Goal: Use online tool/utility: Utilize a website feature to perform a specific function

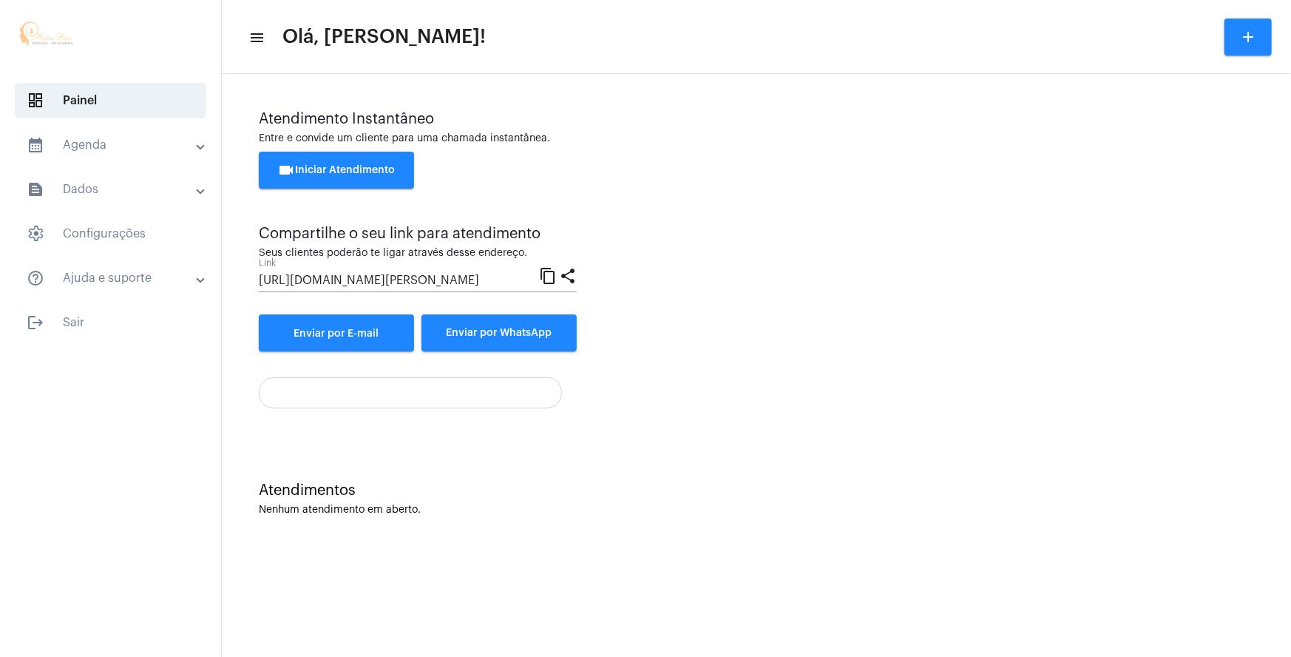
click at [340, 178] on button "videocam Iniciar Atendimento" at bounding box center [336, 170] width 155 height 37
